Goal: Find specific page/section: Find specific page/section

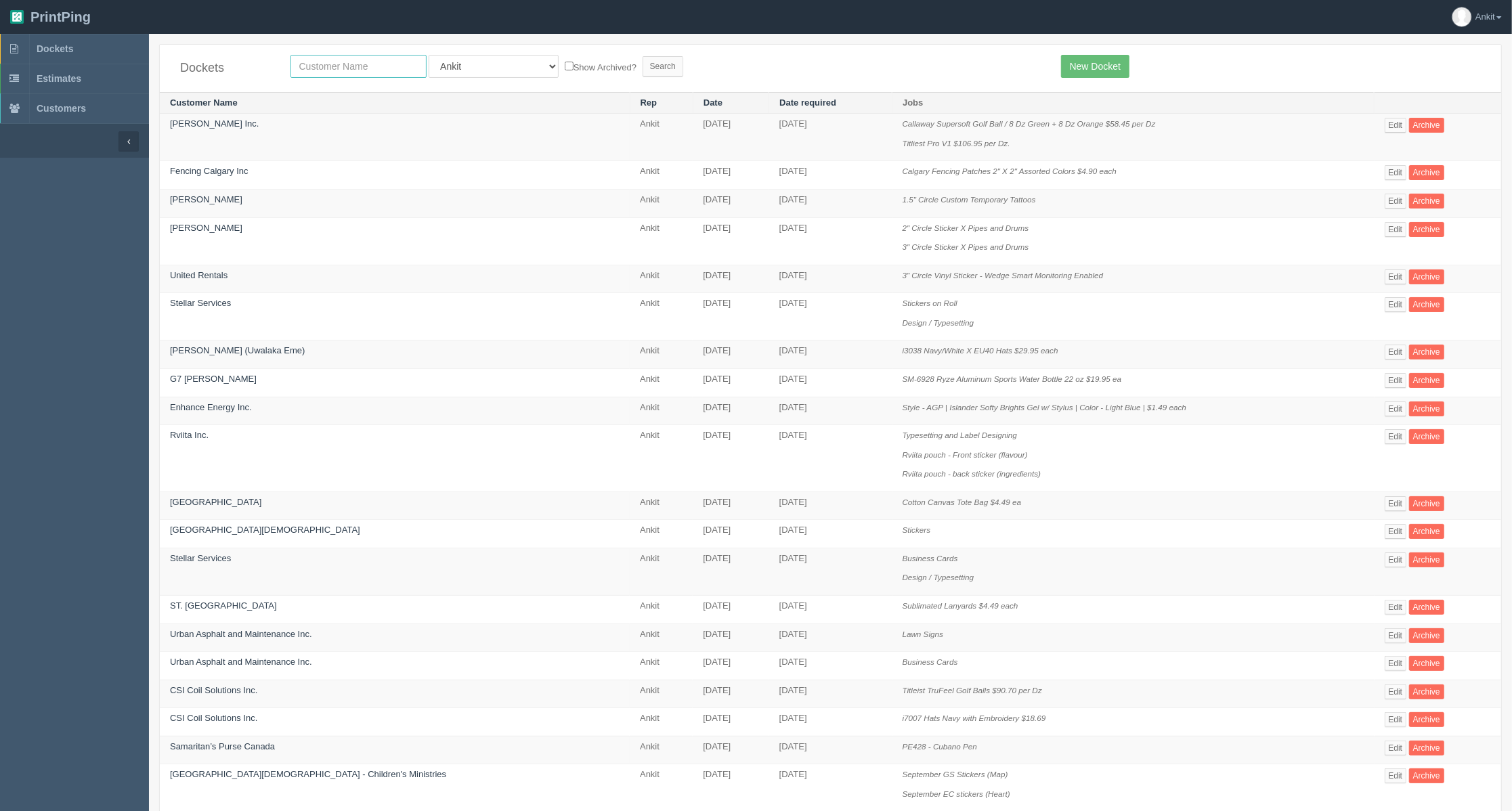
click at [328, 73] on input "text" at bounding box center [358, 66] width 136 height 23
type input "all-brite"
click at [642, 69] on input "Search" at bounding box center [662, 66] width 40 height 21
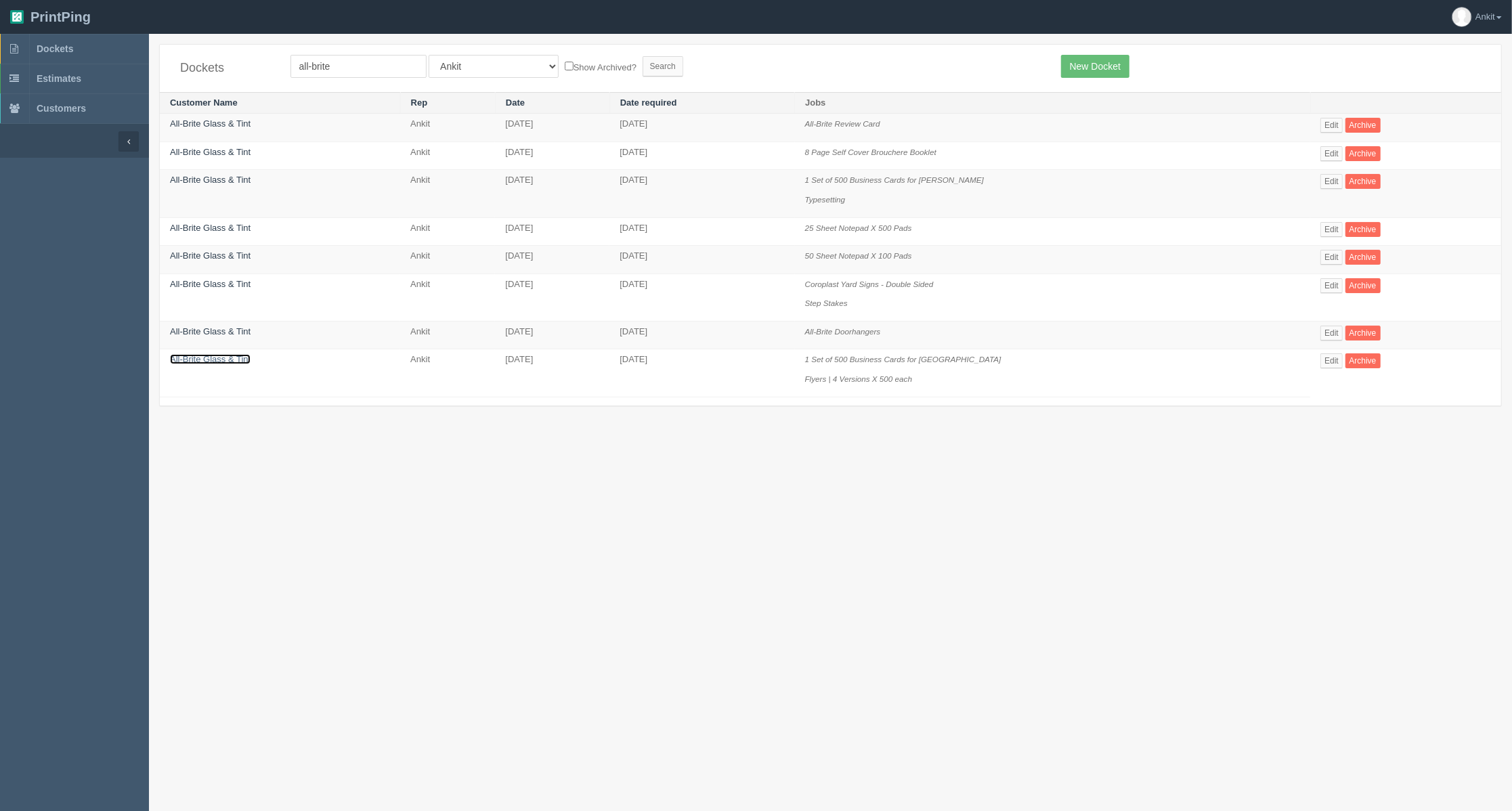
click at [228, 357] on link "All-Brite Glass & Tint" at bounding box center [210, 359] width 81 height 10
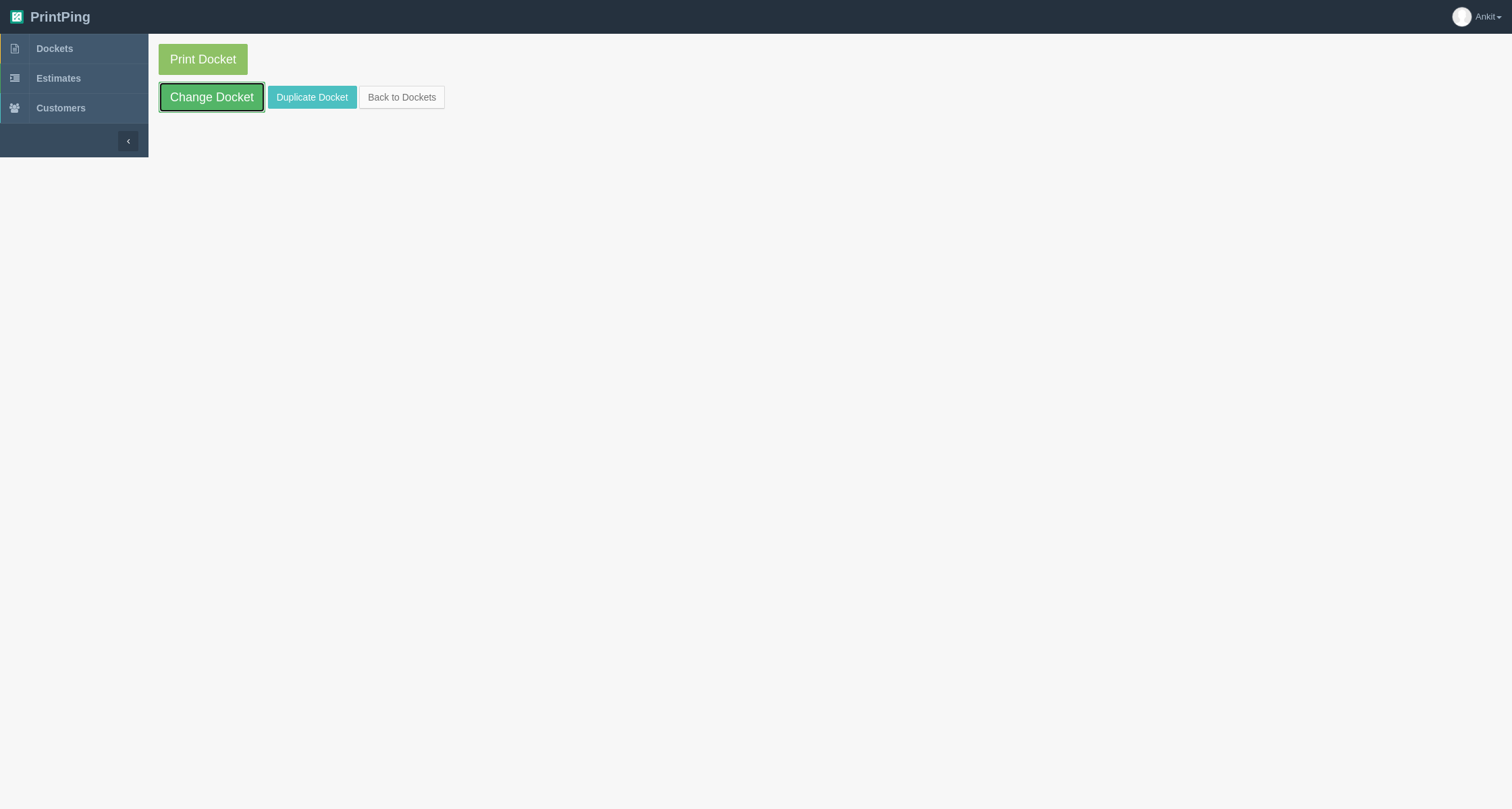
click at [228, 103] on link "Change Docket" at bounding box center [211, 97] width 107 height 31
click at [56, 57] on link "Dockets" at bounding box center [74, 48] width 148 height 30
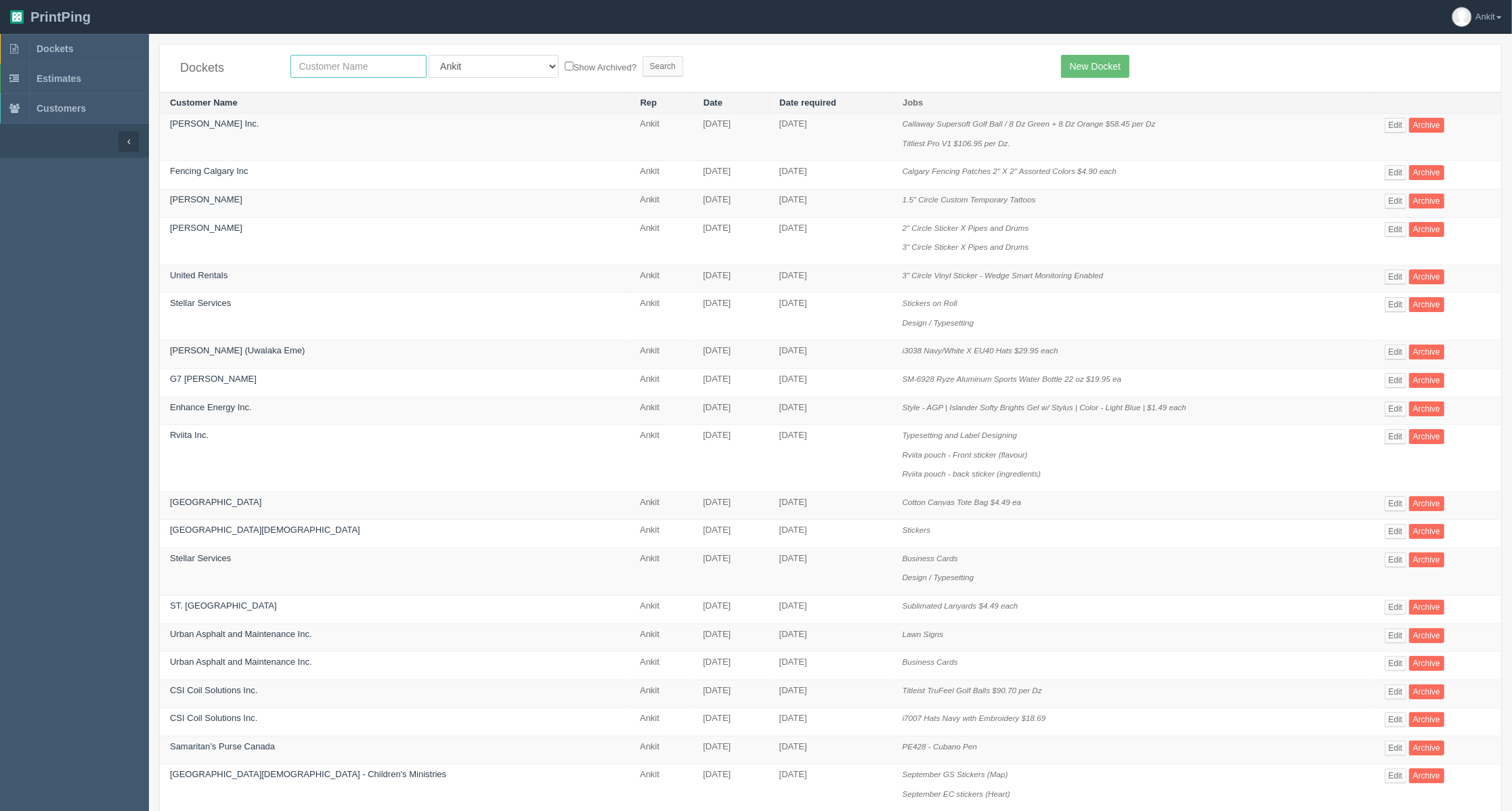
click at [325, 69] on input "text" at bounding box center [358, 66] width 136 height 23
type input "all-brite"
click at [642, 58] on input "Search" at bounding box center [662, 66] width 40 height 21
